Goal: Information Seeking & Learning: Learn about a topic

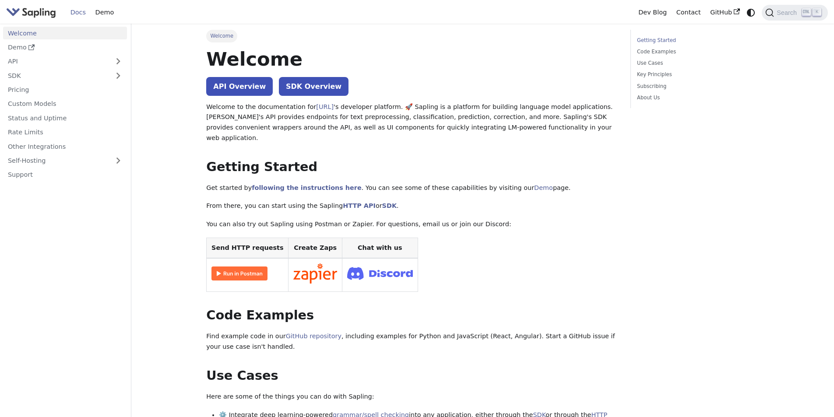
click at [28, 14] on img "Main" at bounding box center [31, 12] width 50 height 13
click at [52, 67] on link "API" at bounding box center [56, 61] width 106 height 13
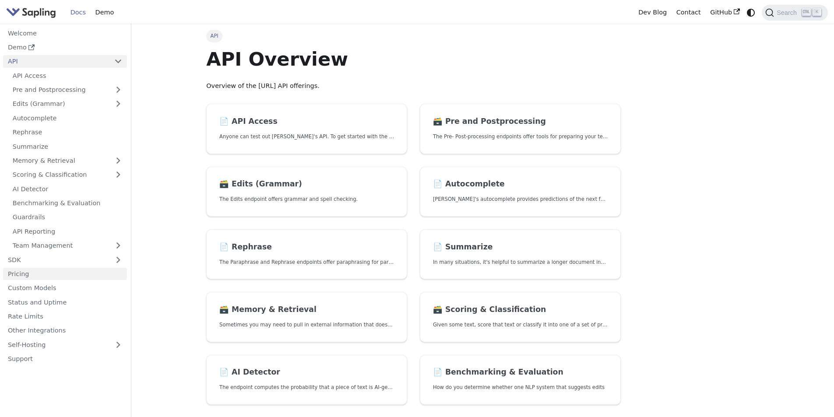
click at [53, 279] on link "Pricing" at bounding box center [65, 274] width 124 height 13
